Goal: Task Accomplishment & Management: Complete application form

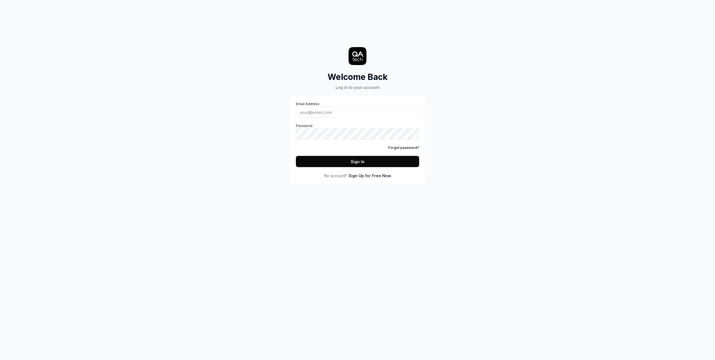
click at [338, 124] on label "Password" at bounding box center [357, 131] width 123 height 16
click at [334, 116] on input "Email Address" at bounding box center [357, 111] width 123 height 11
type input "u"
type input "[EMAIL_ADDRESS][DOMAIN_NAME]"
click at [296, 156] on button "Sign In" at bounding box center [357, 161] width 123 height 11
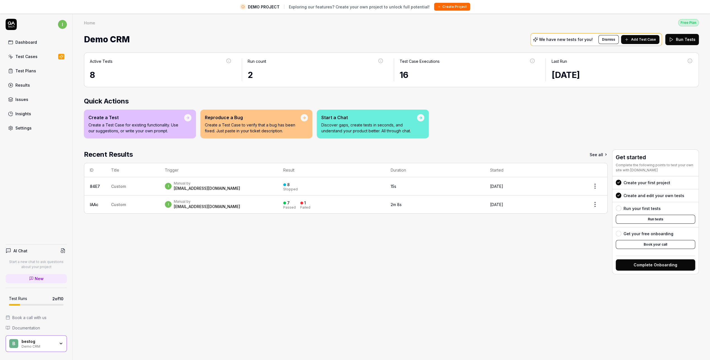
click at [18, 128] on div "Settings" at bounding box center [23, 128] width 16 height 6
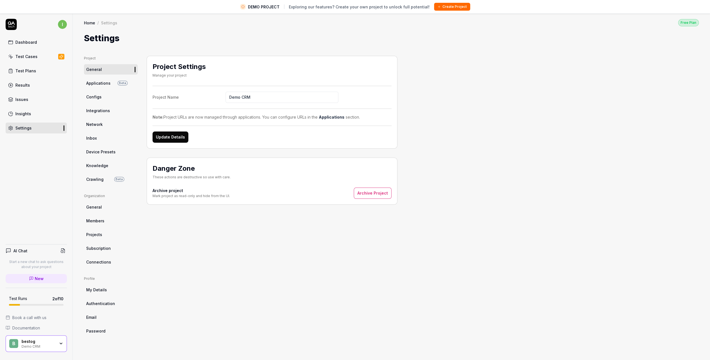
click at [30, 44] on div "Dashboard" at bounding box center [26, 42] width 22 height 6
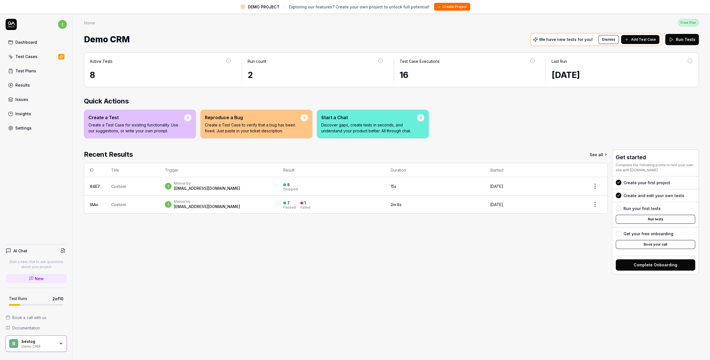
click at [59, 342] on icon "button" at bounding box center [61, 343] width 4 height 4
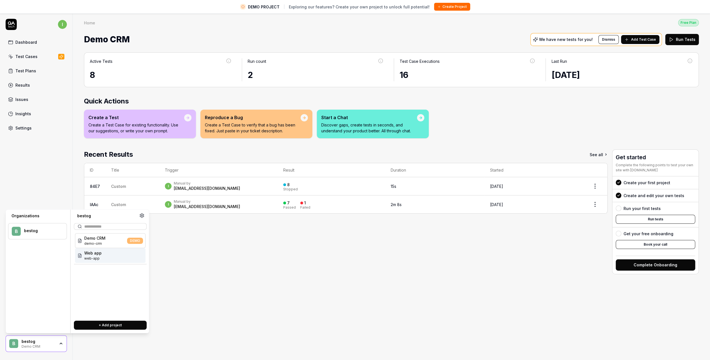
click at [101, 253] on div "Web app web-app" at bounding box center [110, 255] width 71 height 15
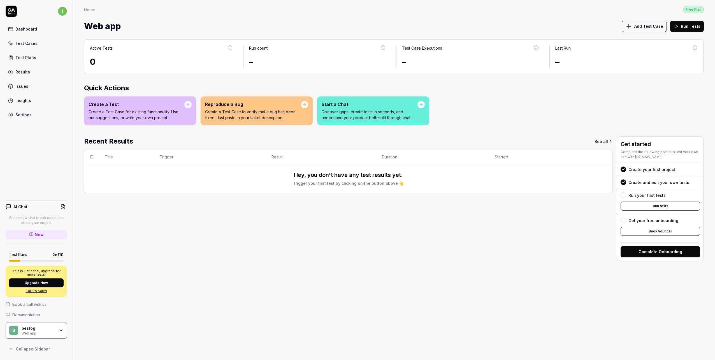
drag, startPoint x: 186, startPoint y: 221, endPoint x: 193, endPoint y: 220, distance: 7.3
click at [186, 221] on div "Recent Results See all ID Title Trigger Result Duration Started Hey, you don't …" at bounding box center [348, 198] width 528 height 125
click at [647, 180] on div "Create and edit your own tests" at bounding box center [658, 182] width 61 height 6
click at [563, 213] on div "Recent Results See all ID Title Trigger Result Duration Started Hey, you don't …" at bounding box center [348, 198] width 528 height 125
click at [657, 23] on span "Add Test Case" at bounding box center [648, 26] width 29 height 6
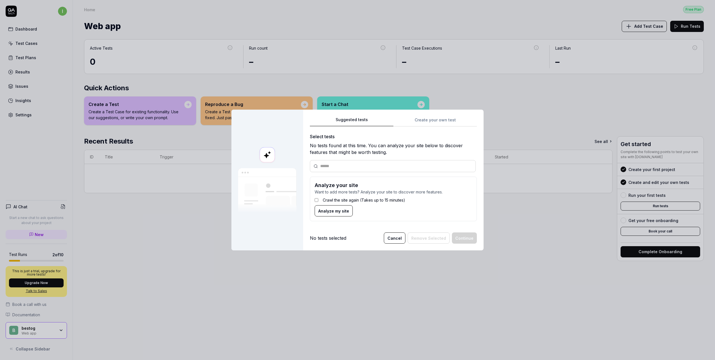
click at [334, 167] on input "text" at bounding box center [396, 166] width 152 height 6
click at [328, 167] on input "text" at bounding box center [396, 166] width 152 height 6
click at [426, 121] on div "Suggested tests Create your own test Select tests No tests found at this time. …" at bounding box center [393, 170] width 167 height 109
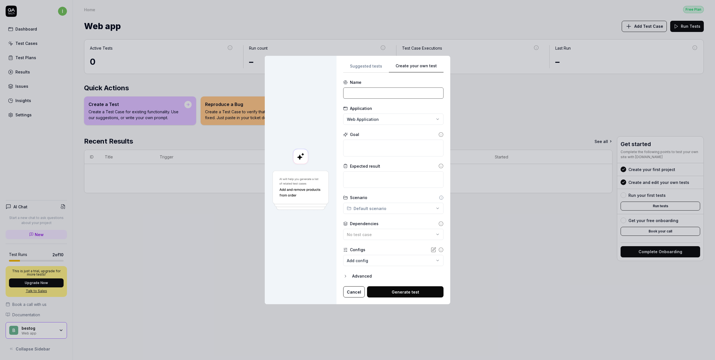
click at [363, 94] on input at bounding box center [393, 92] width 100 height 11
type input "Show page"
click at [368, 149] on textarea at bounding box center [393, 147] width 100 height 17
click at [362, 183] on textarea at bounding box center [393, 179] width 100 height 17
click at [369, 209] on div "**********" at bounding box center [357, 180] width 715 height 360
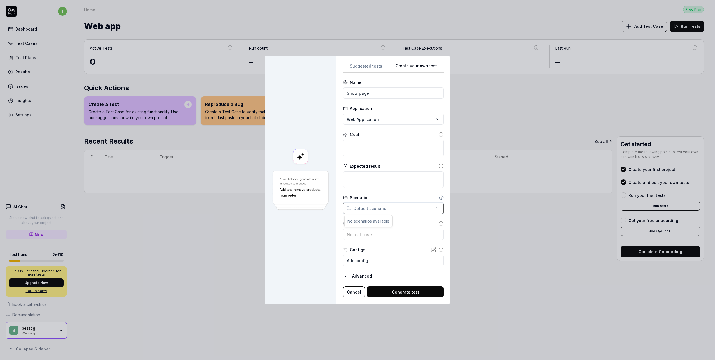
click at [369, 209] on div "**********" at bounding box center [357, 180] width 715 height 360
drag, startPoint x: 369, startPoint y: 209, endPoint x: 367, endPoint y: 238, distance: 29.2
click at [367, 238] on button "No test case" at bounding box center [393, 233] width 100 height 11
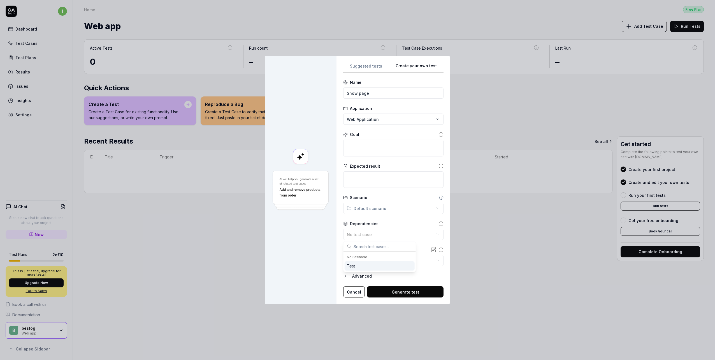
click at [365, 263] on div "Test" at bounding box center [379, 265] width 70 height 9
click at [395, 249] on div "Configs" at bounding box center [393, 249] width 100 height 6
click at [376, 261] on body "i Dashboard Test Cases Test Plans Results Issues Insights Settings AI Chat Star…" at bounding box center [357, 180] width 715 height 360
click at [384, 250] on div "**********" at bounding box center [357, 180] width 715 height 360
click at [364, 276] on div "Advanced" at bounding box center [397, 275] width 91 height 7
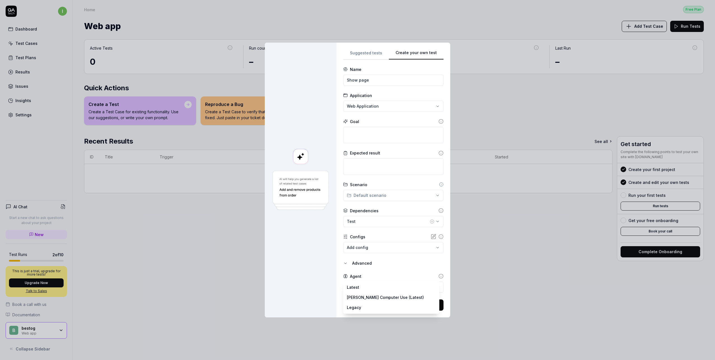
click at [363, 284] on body "i Dashboard Test Cases Test Plans Results Issues Insights Settings AI Chat Star…" at bounding box center [357, 180] width 715 height 360
click at [376, 276] on div "Agent" at bounding box center [393, 276] width 100 height 6
click at [394, 306] on button "Generate test" at bounding box center [405, 304] width 76 height 11
click at [353, 135] on textarea at bounding box center [393, 135] width 100 height 17
type textarea "*"
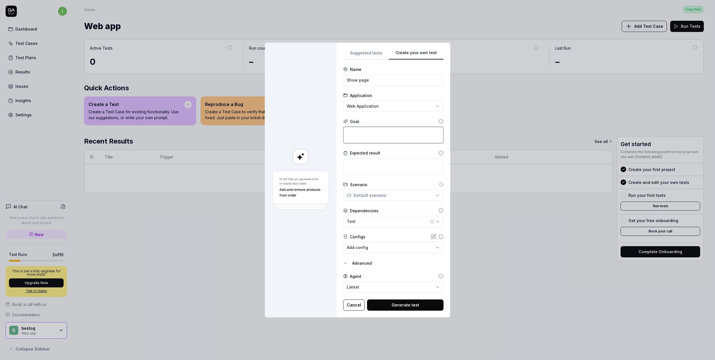
type textarea "o"
type textarea "*"
type textarea "op"
type textarea "*"
type textarea "ope"
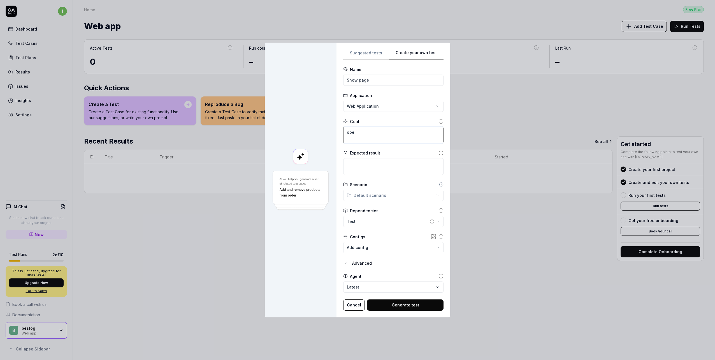
type textarea "*"
type textarea "open"
type textarea "*"
type textarea "open"
type textarea "*"
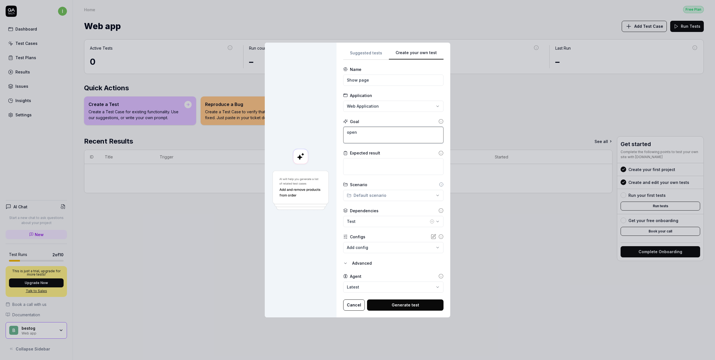
type textarea "open p"
type textarea "*"
type textarea "open pa"
type textarea "*"
type textarea "open pag"
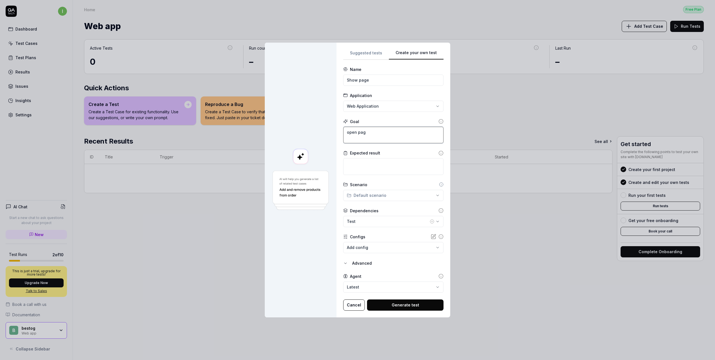
type textarea "*"
type textarea "open page"
type textarea "*"
type textarea "open page"
type textarea "*"
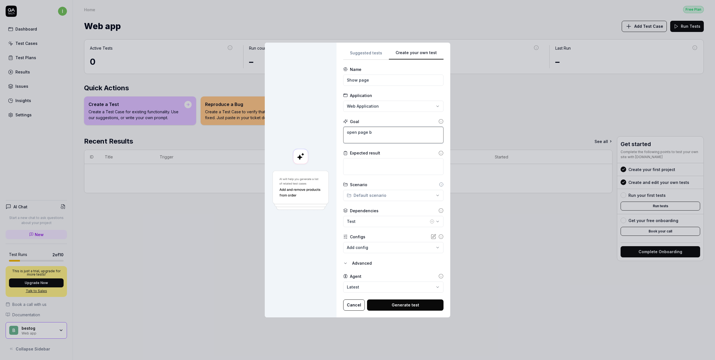
type textarea "open page be"
type textarea "*"
type textarea "open page bes"
type textarea "*"
type textarea "open page best"
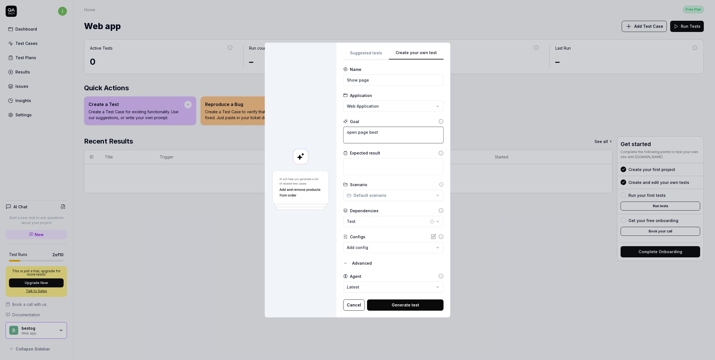
type textarea "*"
type textarea "open page besto"
type textarea "*"
type textarea "open page bestog"
type textarea "*"
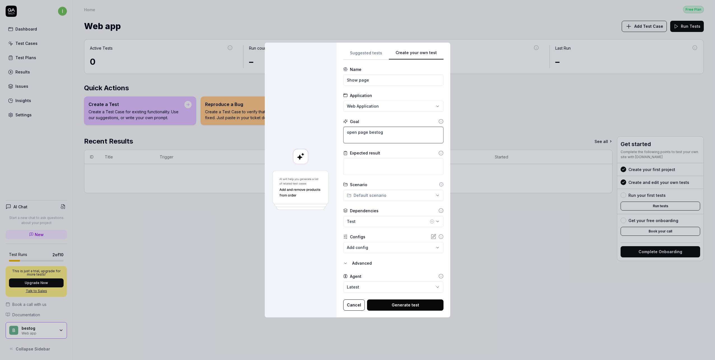
type textarea "open page bestog."
type textarea "*"
type textarea "open page bestog.d"
type textarea "*"
type textarea "open page [DOMAIN_NAME]"
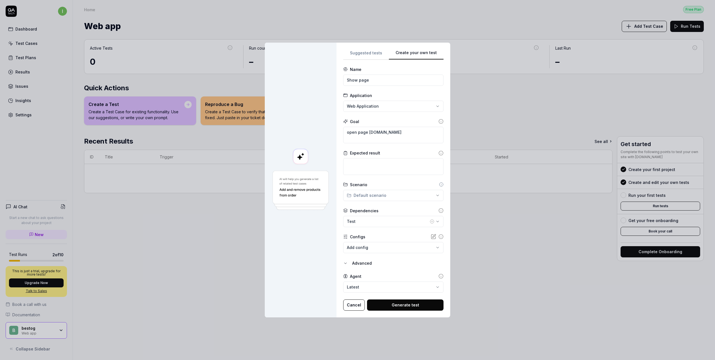
click at [438, 120] on icon at bounding box center [440, 121] width 5 height 5
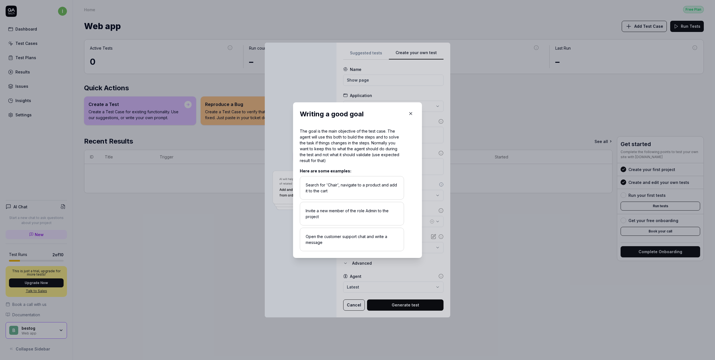
click at [409, 114] on icon "button" at bounding box center [410, 113] width 3 height 3
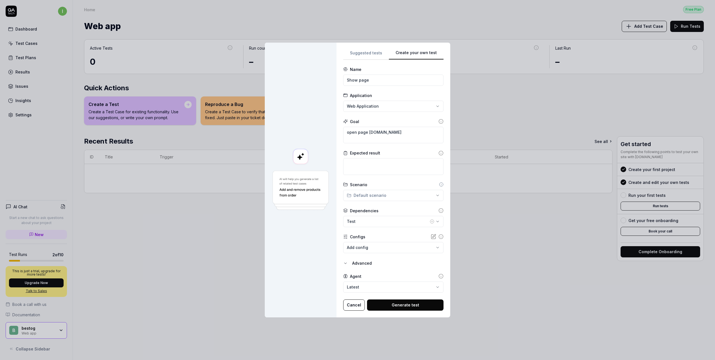
click at [405, 302] on button "Generate test" at bounding box center [405, 304] width 76 height 11
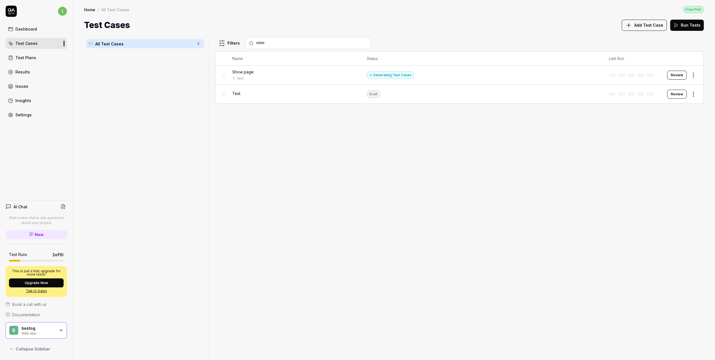
click at [312, 74] on div "Show page Test" at bounding box center [293, 75] width 123 height 12
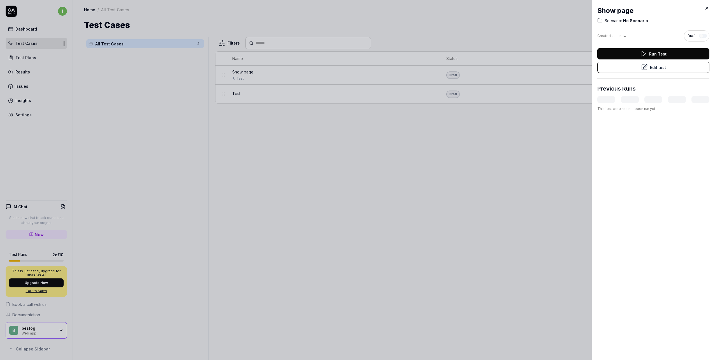
click at [652, 71] on button "Edit test" at bounding box center [653, 67] width 112 height 11
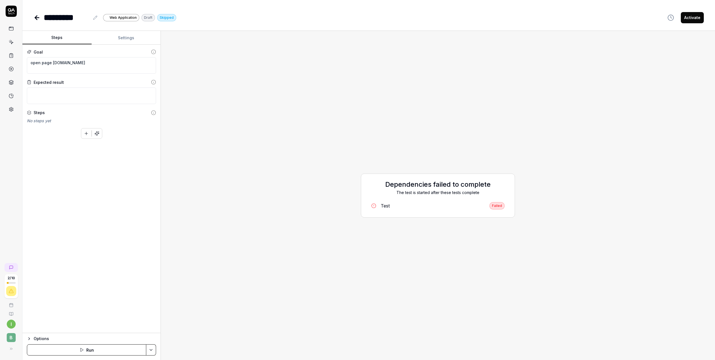
click at [493, 204] on div "Failed" at bounding box center [496, 205] width 15 height 7
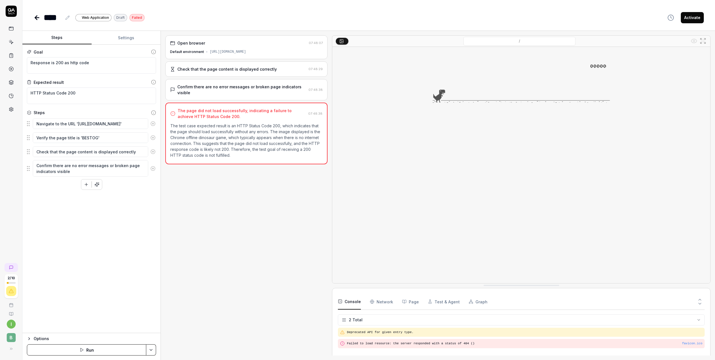
click at [380, 299] on Requests "Network" at bounding box center [381, 301] width 23 height 16
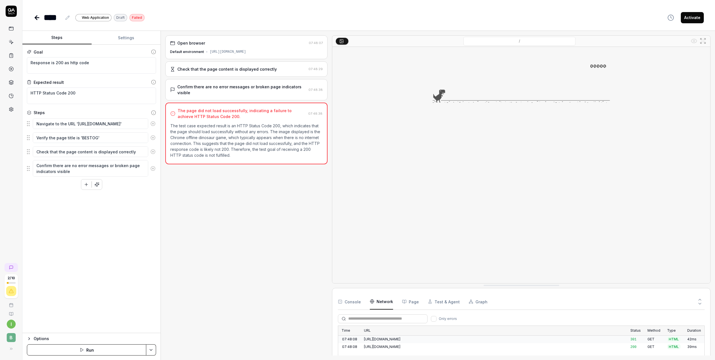
click at [411, 300] on button "Page" at bounding box center [410, 301] width 17 height 16
click at [431, 301] on button "Test & Agent" at bounding box center [444, 301] width 32 height 16
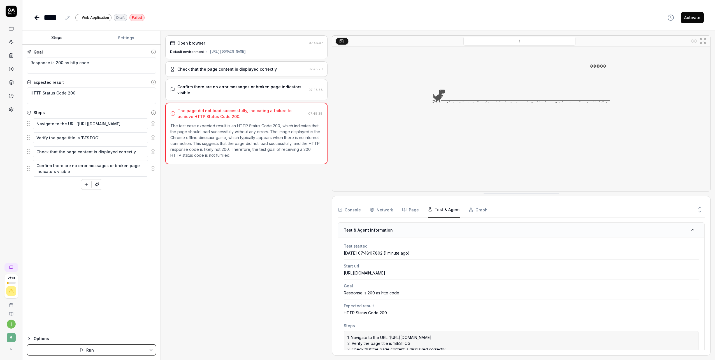
drag, startPoint x: 485, startPoint y: 285, endPoint x: 485, endPoint y: 193, distance: 91.8
click at [472, 211] on button "Graph" at bounding box center [477, 210] width 19 height 16
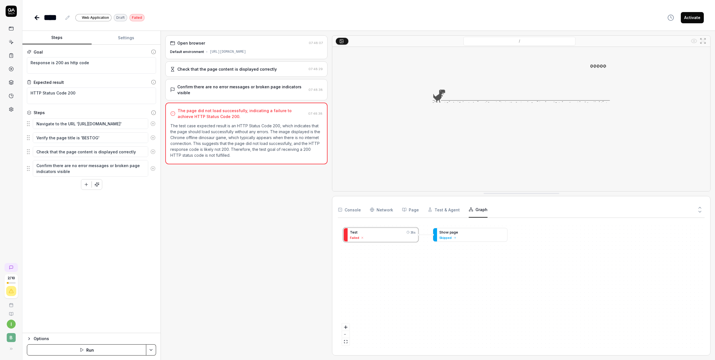
click at [540, 251] on div "S h o w p a g e Skipped T e s t 35s Failed" at bounding box center [521, 285] width 367 height 127
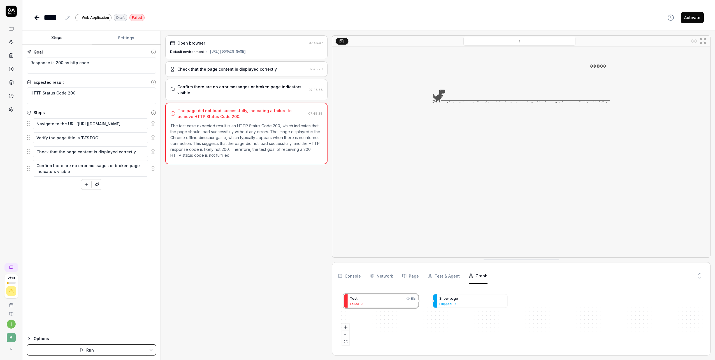
drag, startPoint x: 658, startPoint y: 195, endPoint x: 649, endPoint y: 262, distance: 68.2
click at [273, 181] on div "Open browser 07:48:07 Default environment [URL][DOMAIN_NAME] Check that the pag…" at bounding box center [246, 195] width 162 height 320
click at [83, 185] on button "button" at bounding box center [86, 184] width 10 height 10
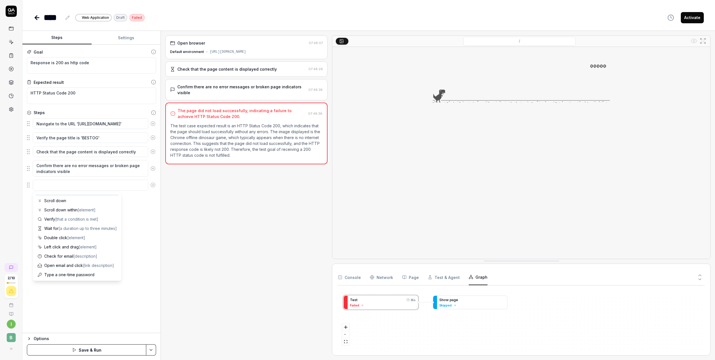
scroll to position [55, 0]
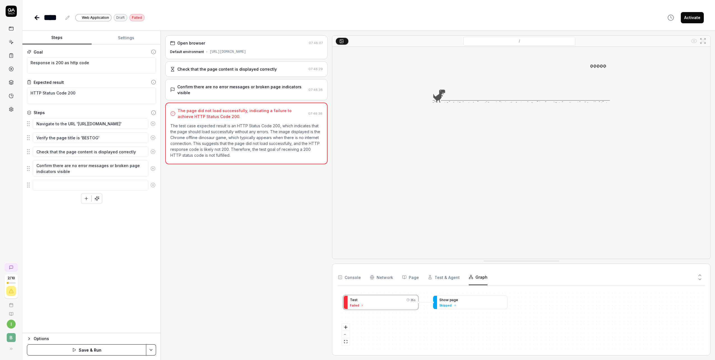
click at [138, 221] on div "Goal Response is 200 as http code Expected result HTTP Status Code 200 Steps Na…" at bounding box center [91, 189] width 138 height 288
type textarea "*"
